Goal: Task Accomplishment & Management: Manage account settings

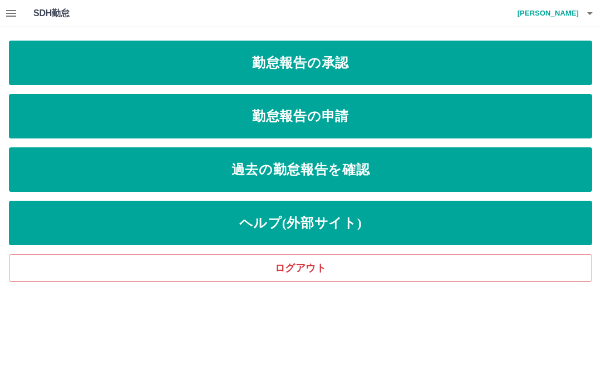
click at [365, 66] on link "勤怠報告の承認" at bounding box center [300, 63] width 583 height 45
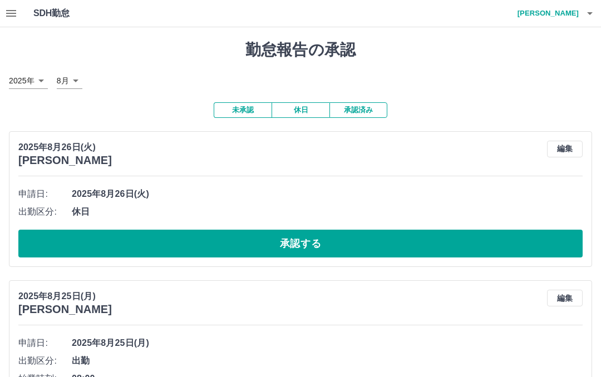
click at [368, 112] on button "承認済み" at bounding box center [358, 110] width 58 height 16
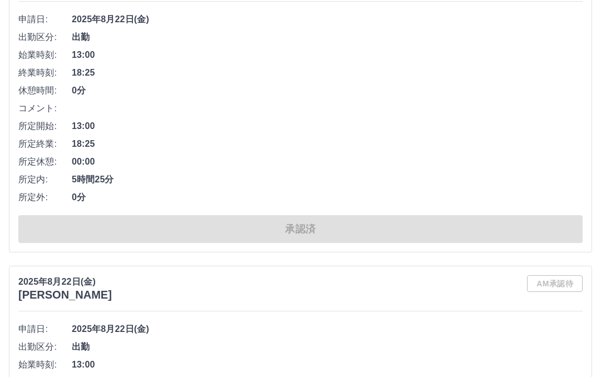
scroll to position [1541, 0]
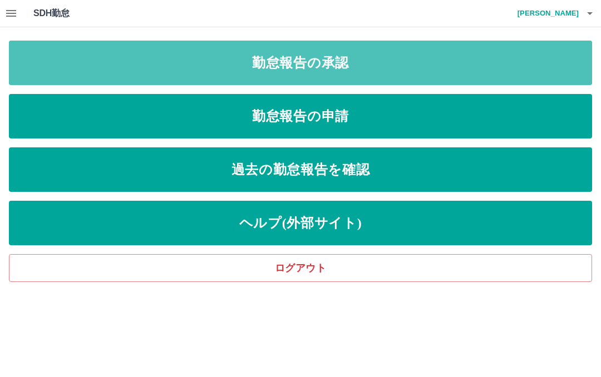
click at [332, 68] on link "勤怠報告の承認" at bounding box center [300, 63] width 583 height 45
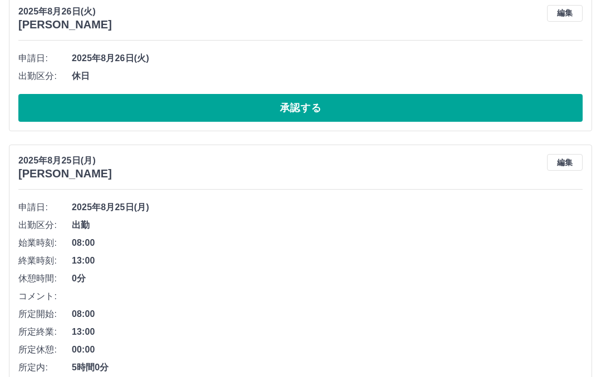
scroll to position [168, 0]
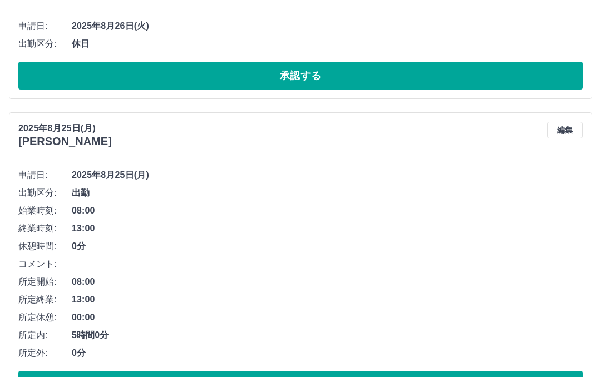
click at [328, 360] on li "所定外: 0分" at bounding box center [300, 354] width 564 height 18
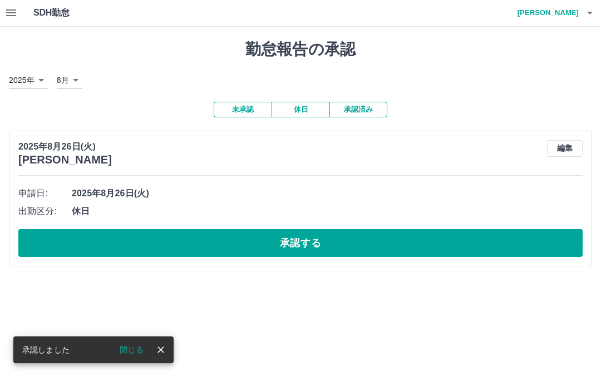
scroll to position [0, 0]
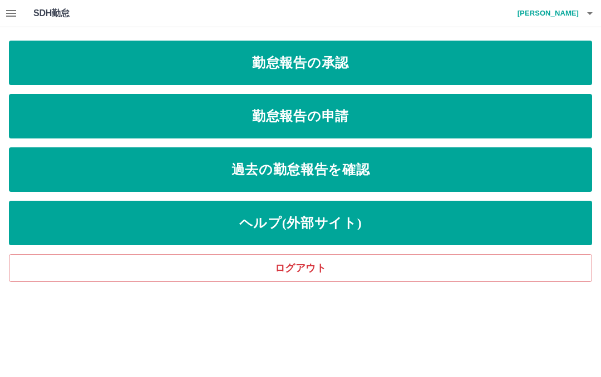
click at [382, 61] on link "勤怠報告の承認" at bounding box center [300, 63] width 583 height 45
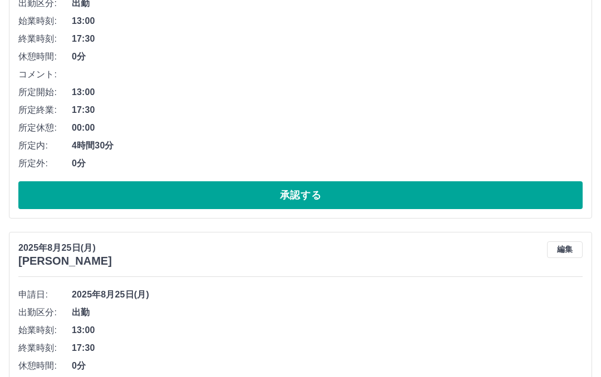
scroll to position [703, 0]
